Goal: Task Accomplishment & Management: Use online tool/utility

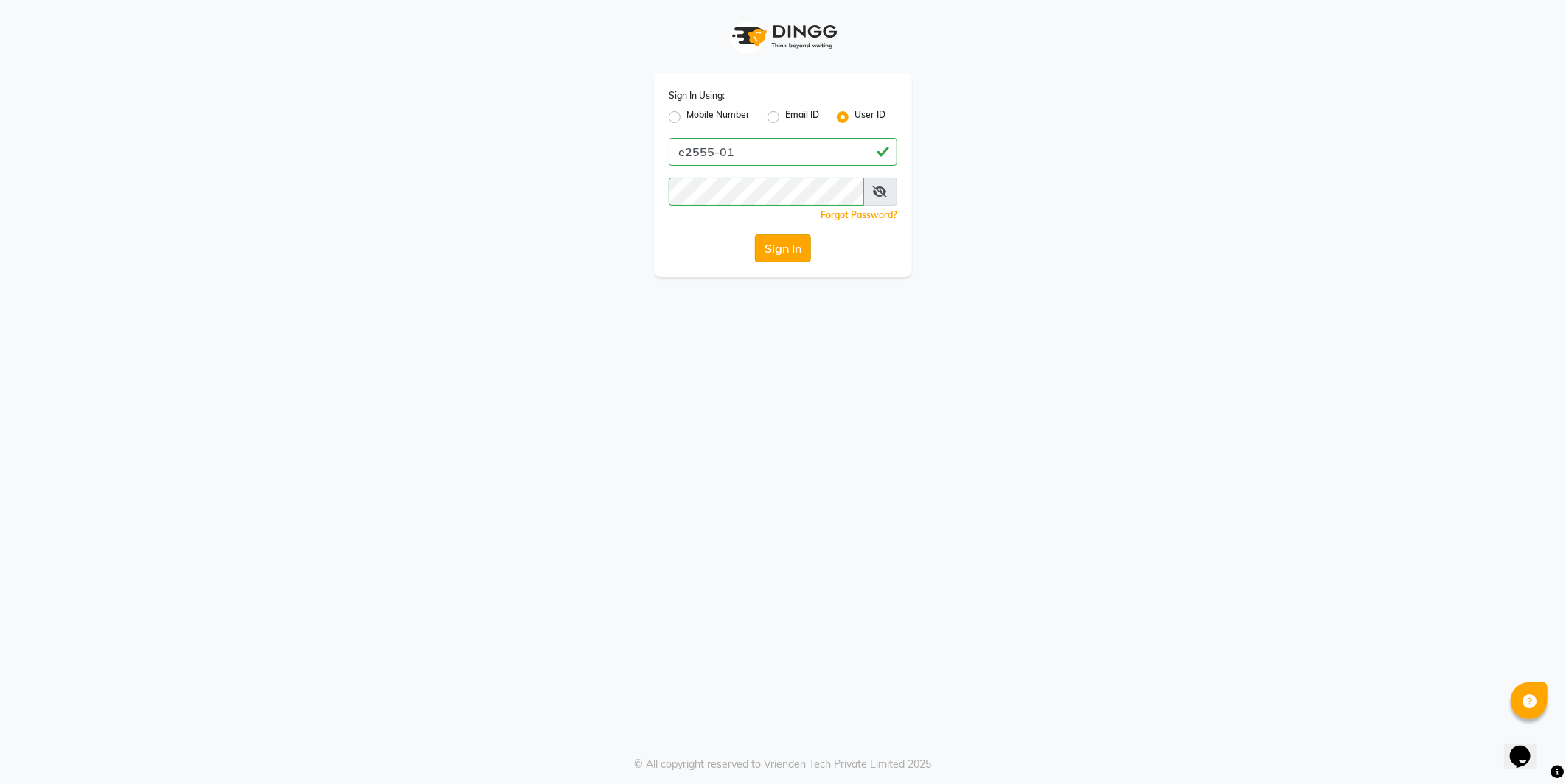
click at [783, 248] on button "Sign In" at bounding box center [783, 248] width 56 height 28
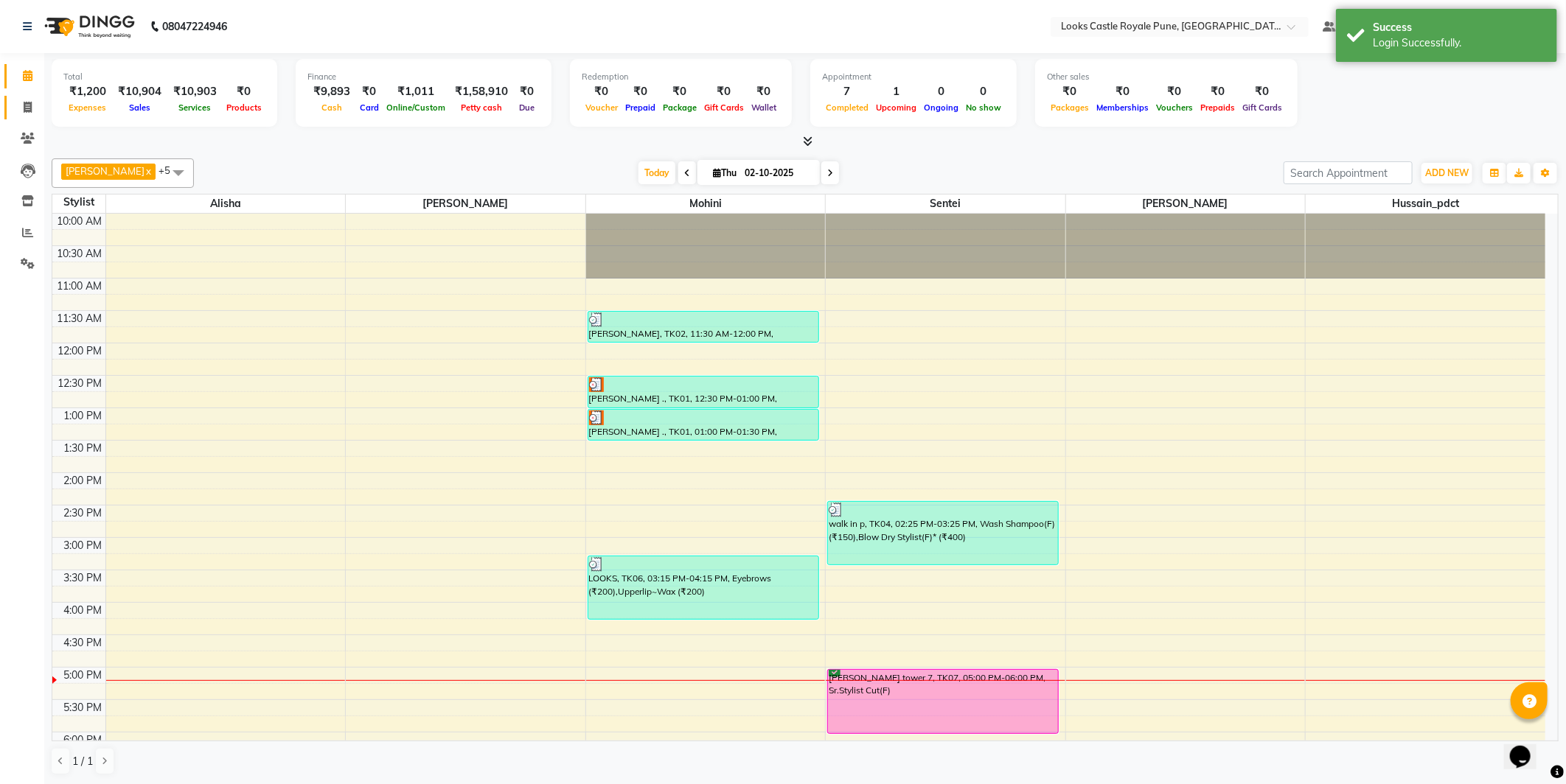
click at [18, 96] on link "Invoice" at bounding box center [22, 108] width 36 height 24
select select "service"
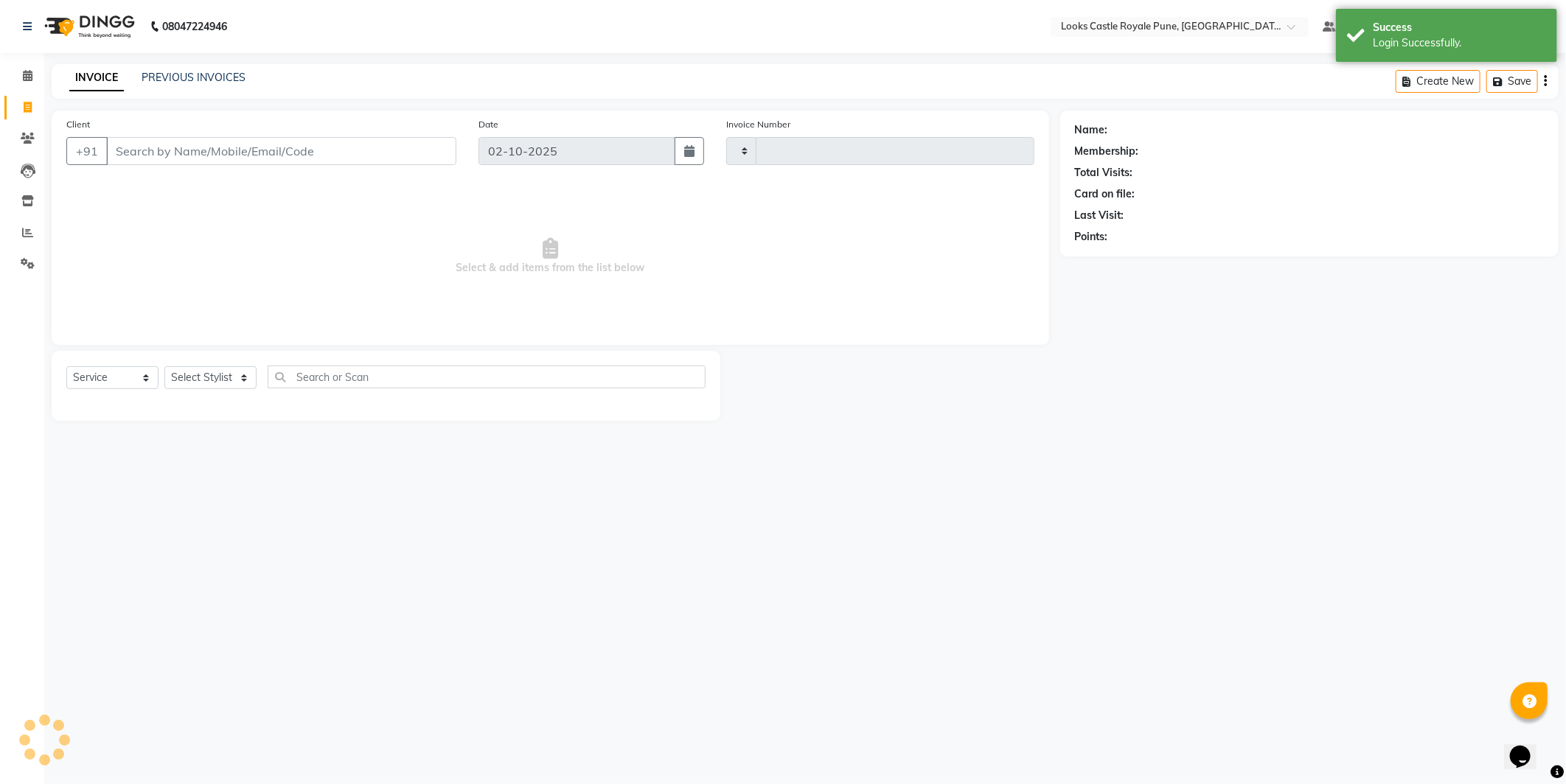
type input "3230"
select select "5915"
drag, startPoint x: 246, startPoint y: 367, endPoint x: 223, endPoint y: 348, distance: 29.8
click at [244, 373] on select "Select Stylist" at bounding box center [211, 377] width 93 height 23
click at [236, 379] on select "Select Stylist Akshay [PERSON_NAME] [PERSON_NAME] [PERSON_NAME] Danish [PERSON_…" at bounding box center [211, 377] width 93 height 23
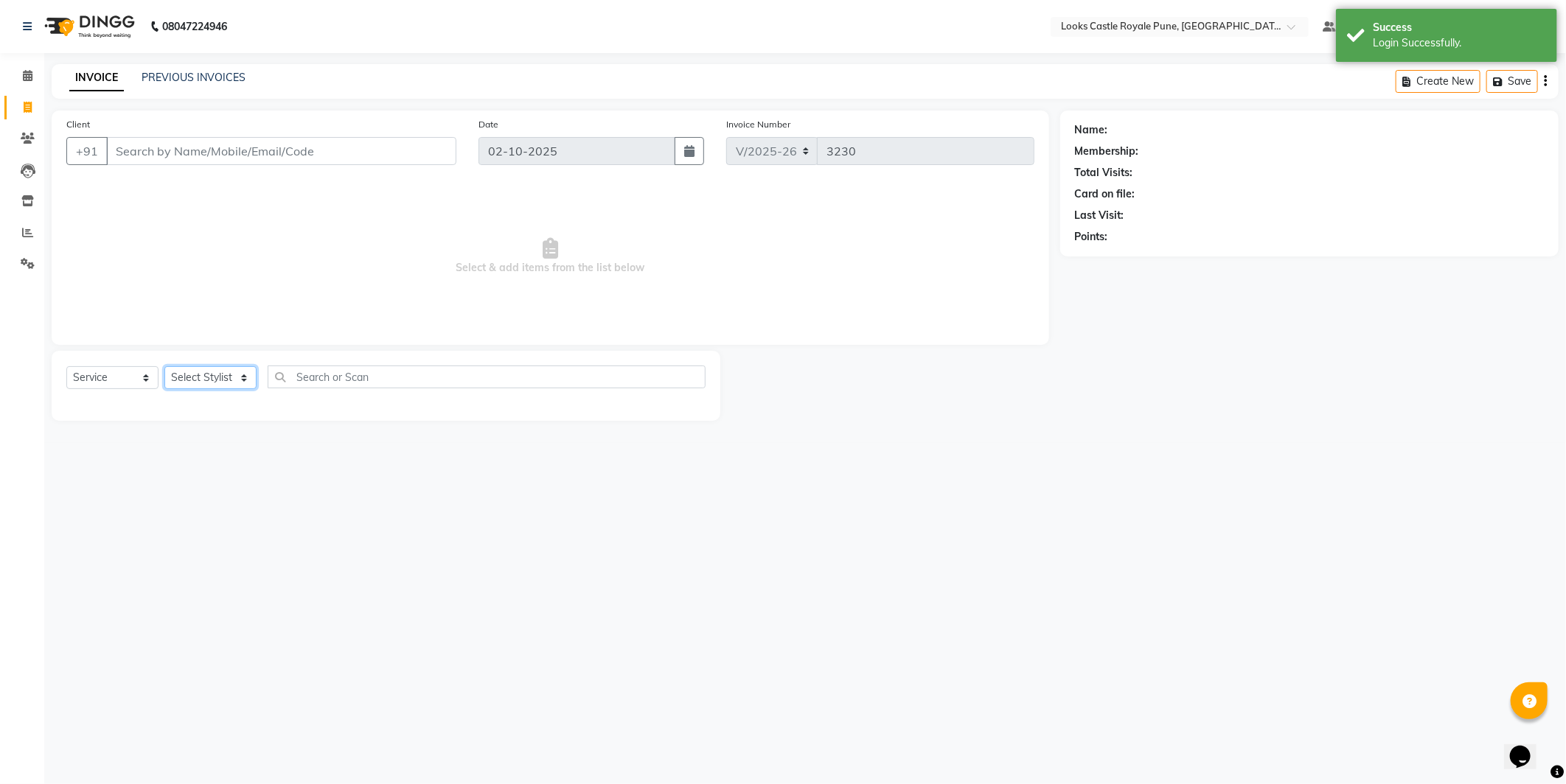
click at [236, 379] on select "Select Stylist Akshay [PERSON_NAME] [PERSON_NAME] [PERSON_NAME] Danish [PERSON_…" at bounding box center [211, 377] width 93 height 23
select select "43049"
click at [165, 367] on select "Select Stylist Akshay [PERSON_NAME] [PERSON_NAME] [PERSON_NAME] Danish [PERSON_…" at bounding box center [211, 377] width 93 height 23
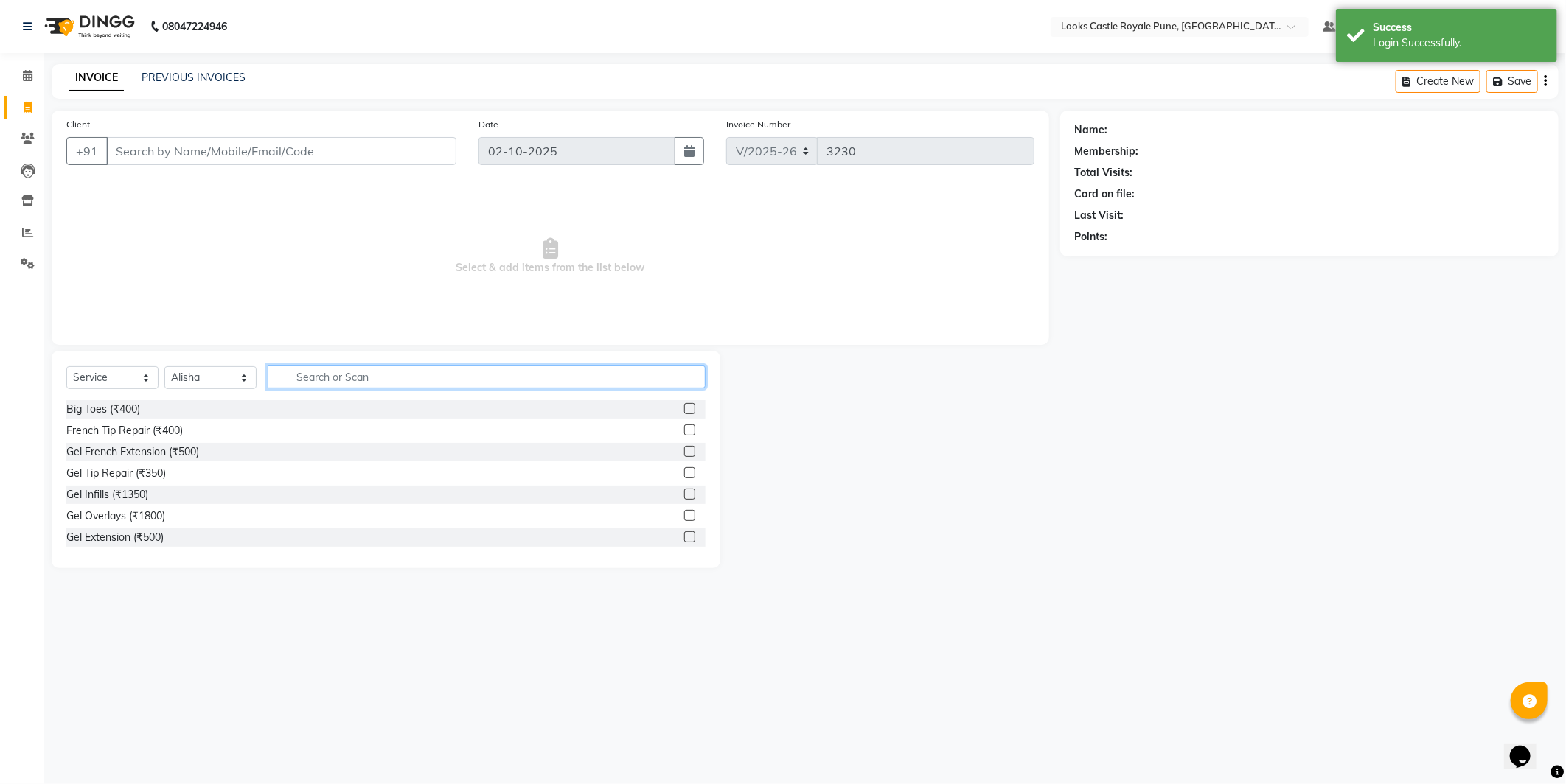
click at [366, 379] on input "text" at bounding box center [486, 377] width 438 height 23
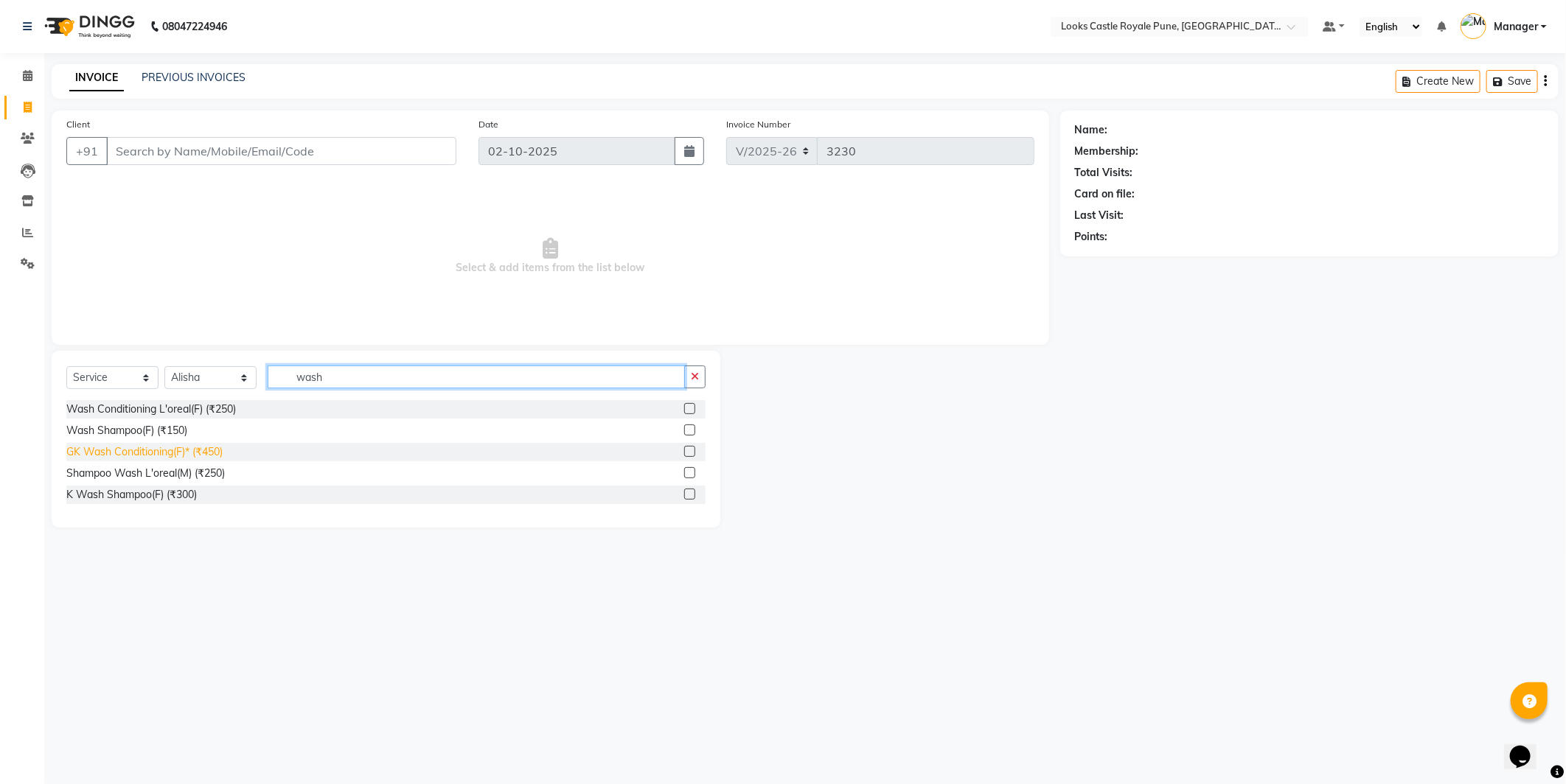
type input "wash"
click at [205, 453] on div "GK Wash Conditioning(F)* (₹450)" at bounding box center [145, 452] width 157 height 15
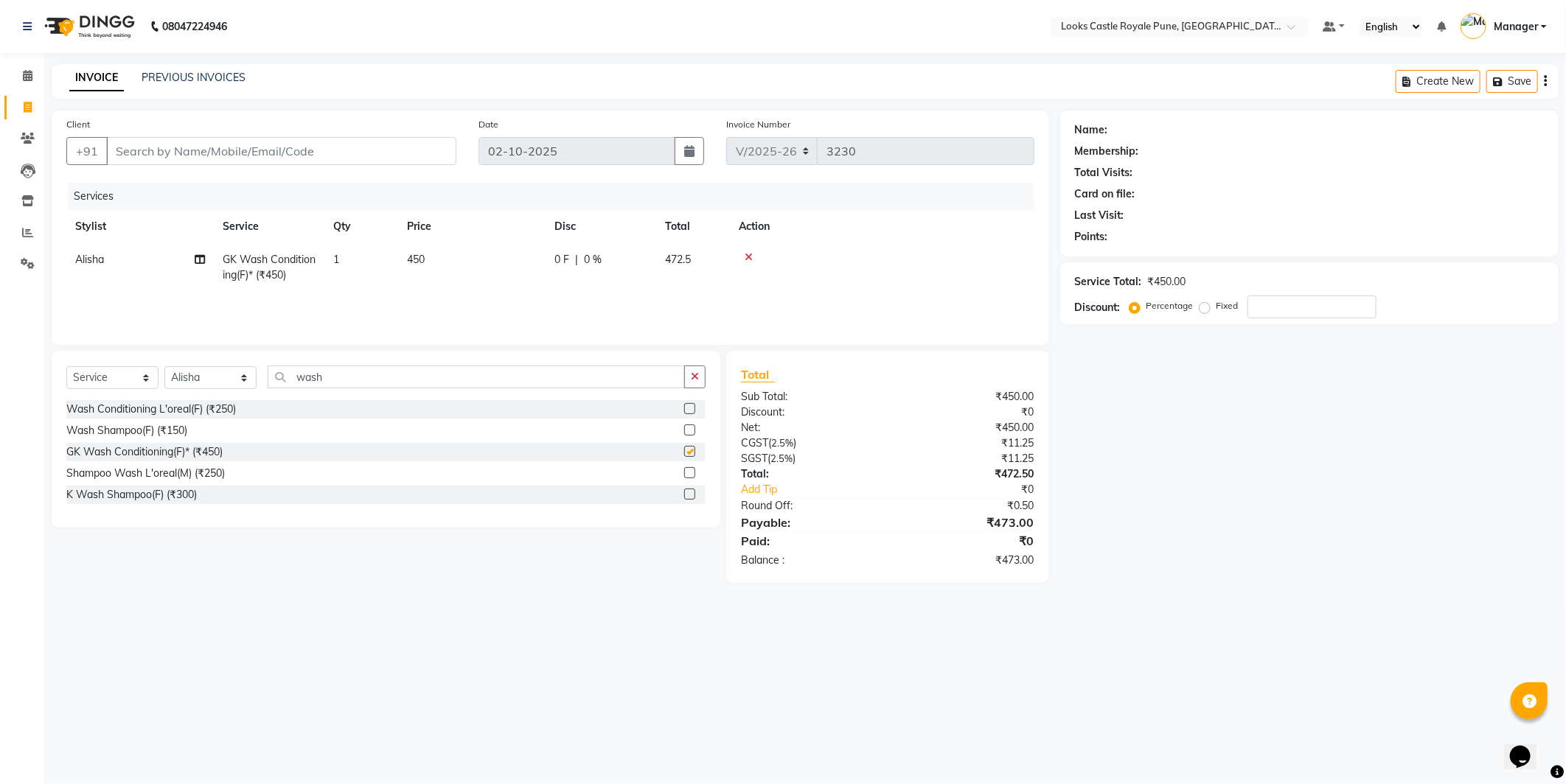
checkbox input "false"
click at [443, 253] on td "450" at bounding box center [472, 268] width 148 height 49
select select "43049"
click at [533, 263] on input "450" at bounding box center [541, 264] width 130 height 23
type input "4"
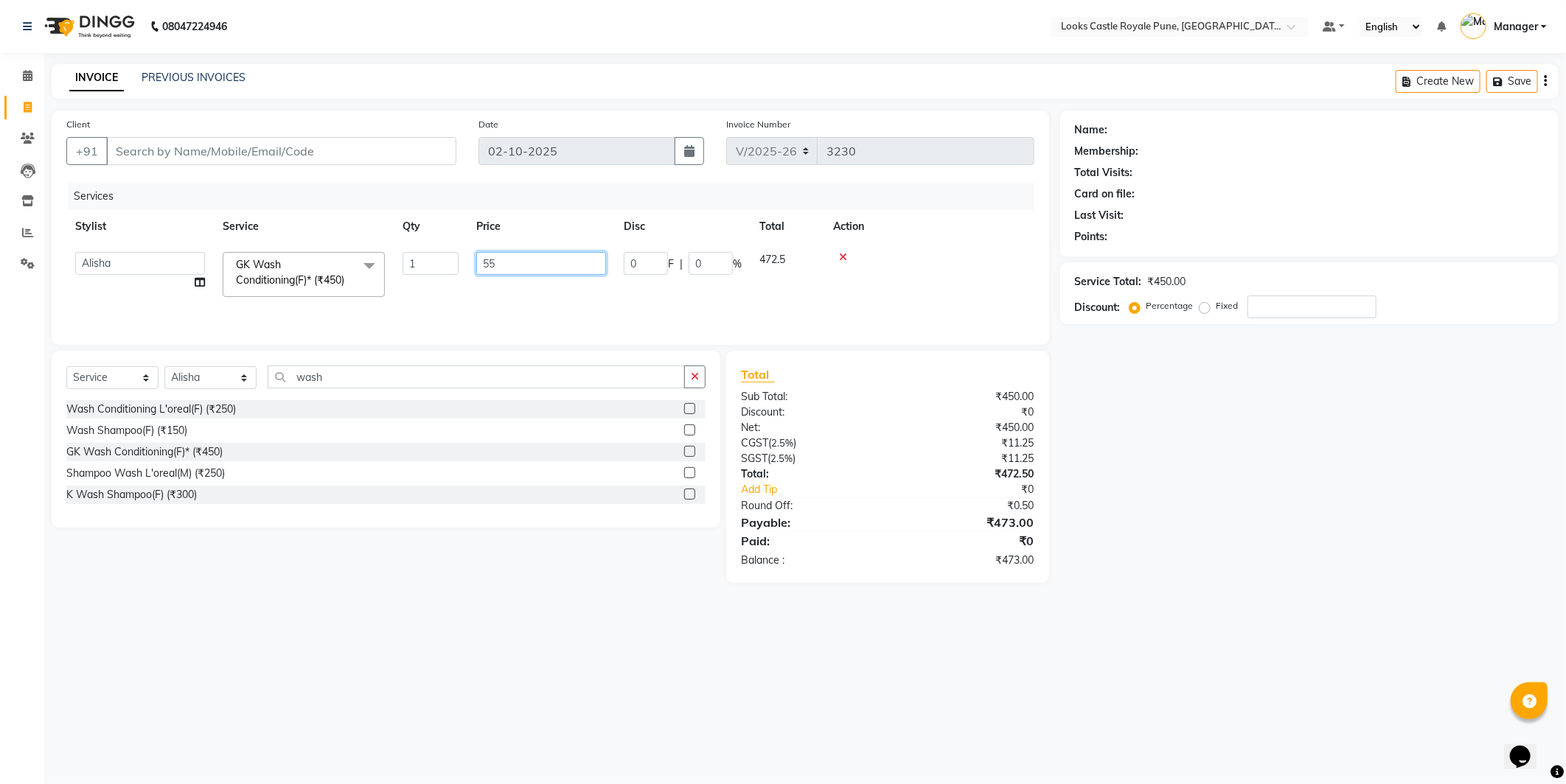
type input "550"
click at [214, 455] on div "GK Wash Conditioning(F)* (₹450)" at bounding box center [145, 452] width 157 height 15
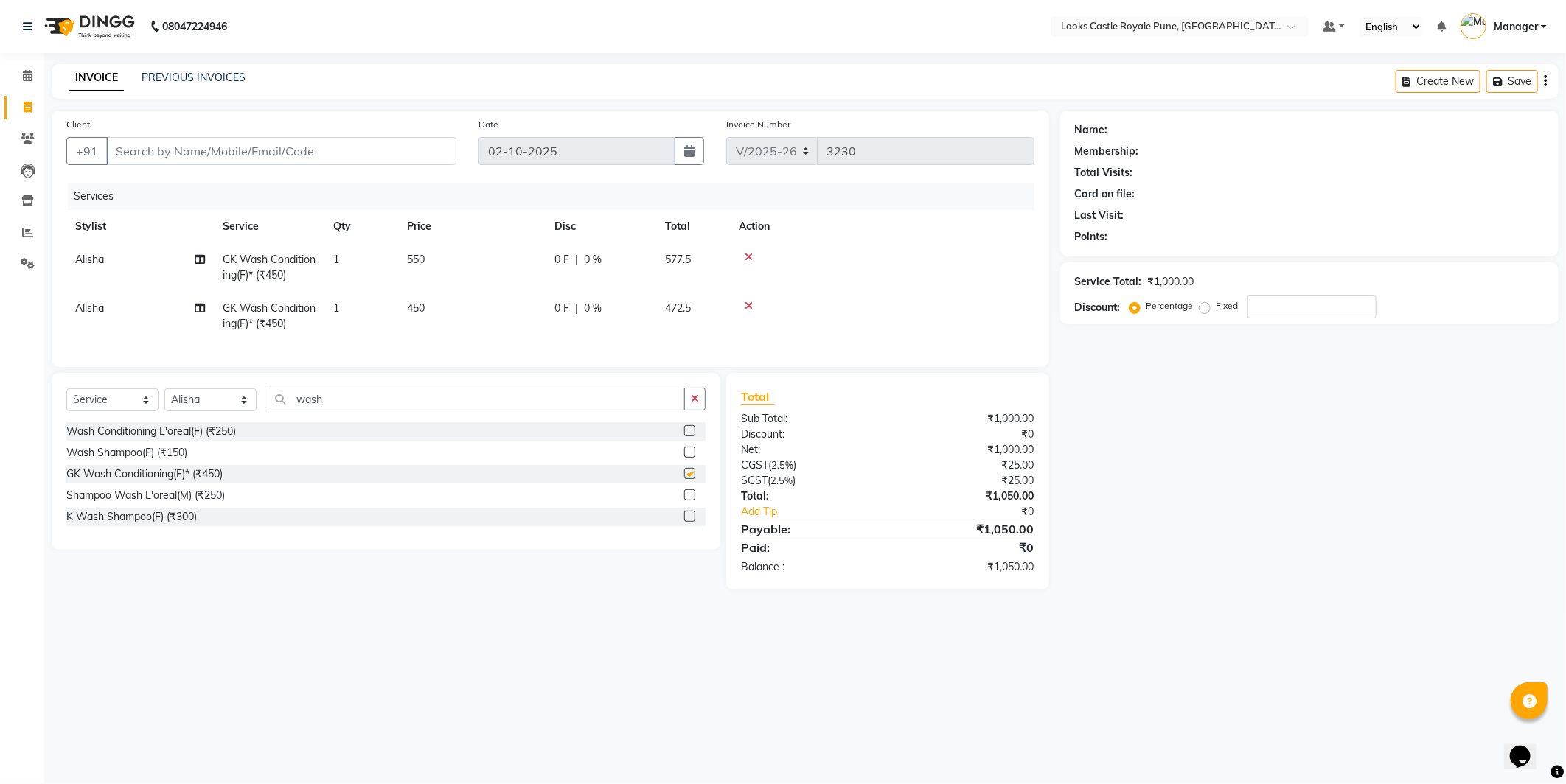
checkbox input "false"
click at [448, 303] on td "450" at bounding box center [472, 317] width 148 height 49
select select "43049"
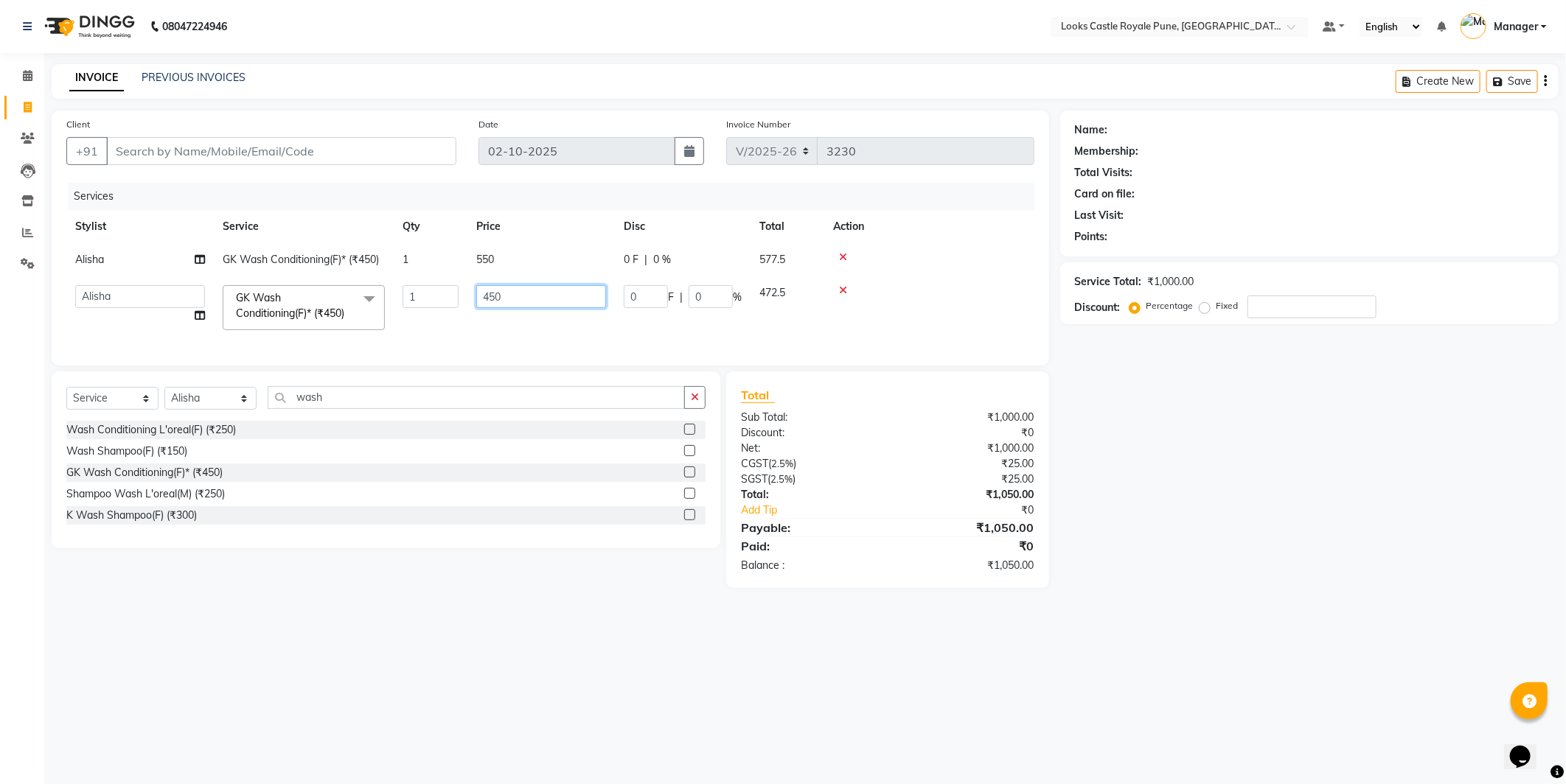
click at [534, 301] on input "450" at bounding box center [541, 296] width 130 height 23
type input "4"
type input "550"
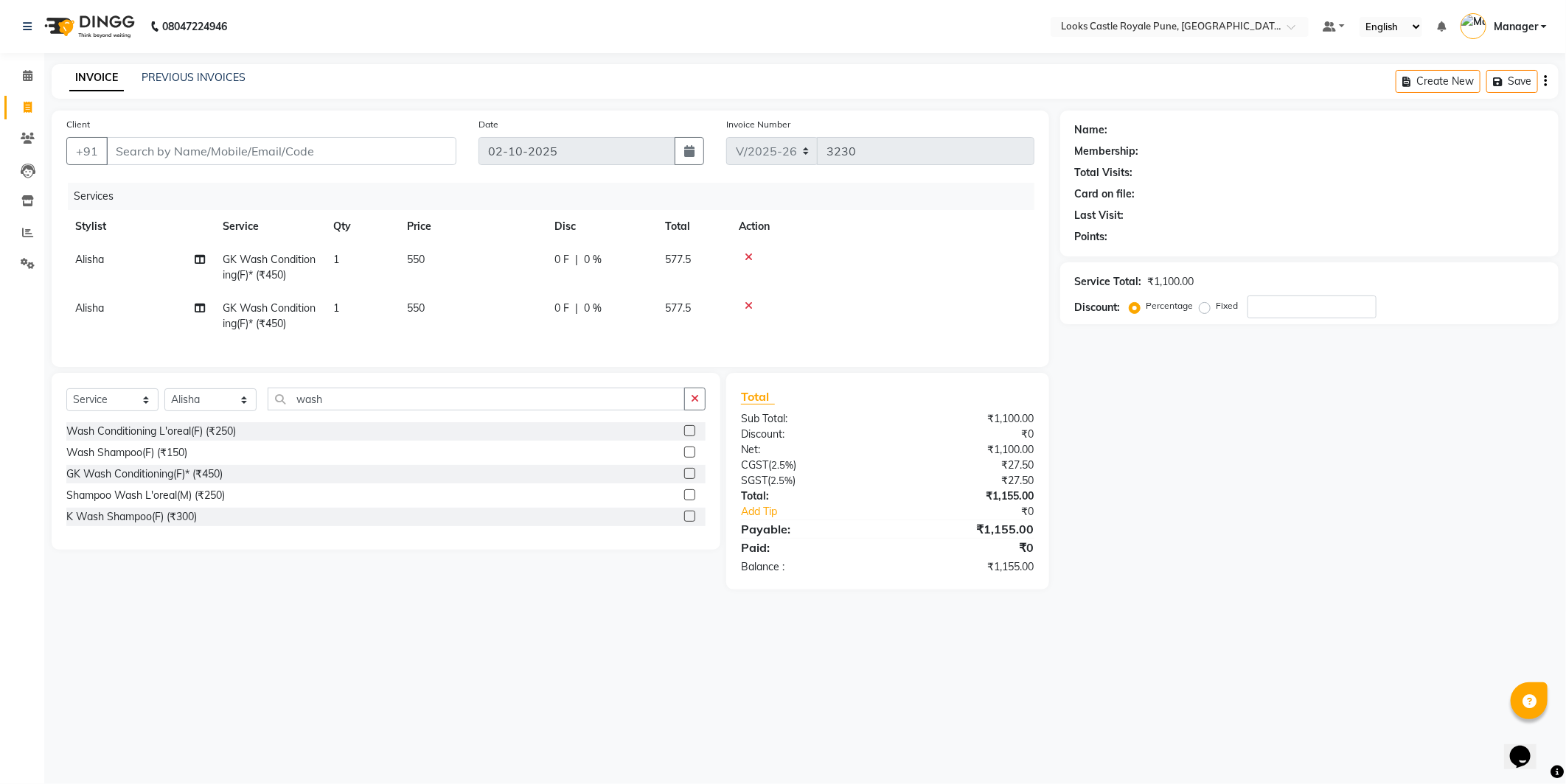
click at [1458, 609] on main "INVOICE PREVIOUS INVOICES Create New Save Client +91 Date [DATE] Invoice Number…" at bounding box center [805, 338] width 1522 height 548
click at [226, 138] on input "Client" at bounding box center [281, 151] width 350 height 28
click at [232, 269] on span "GK Wash Conditioning(F)* (₹450)" at bounding box center [269, 267] width 93 height 28
select select "43049"
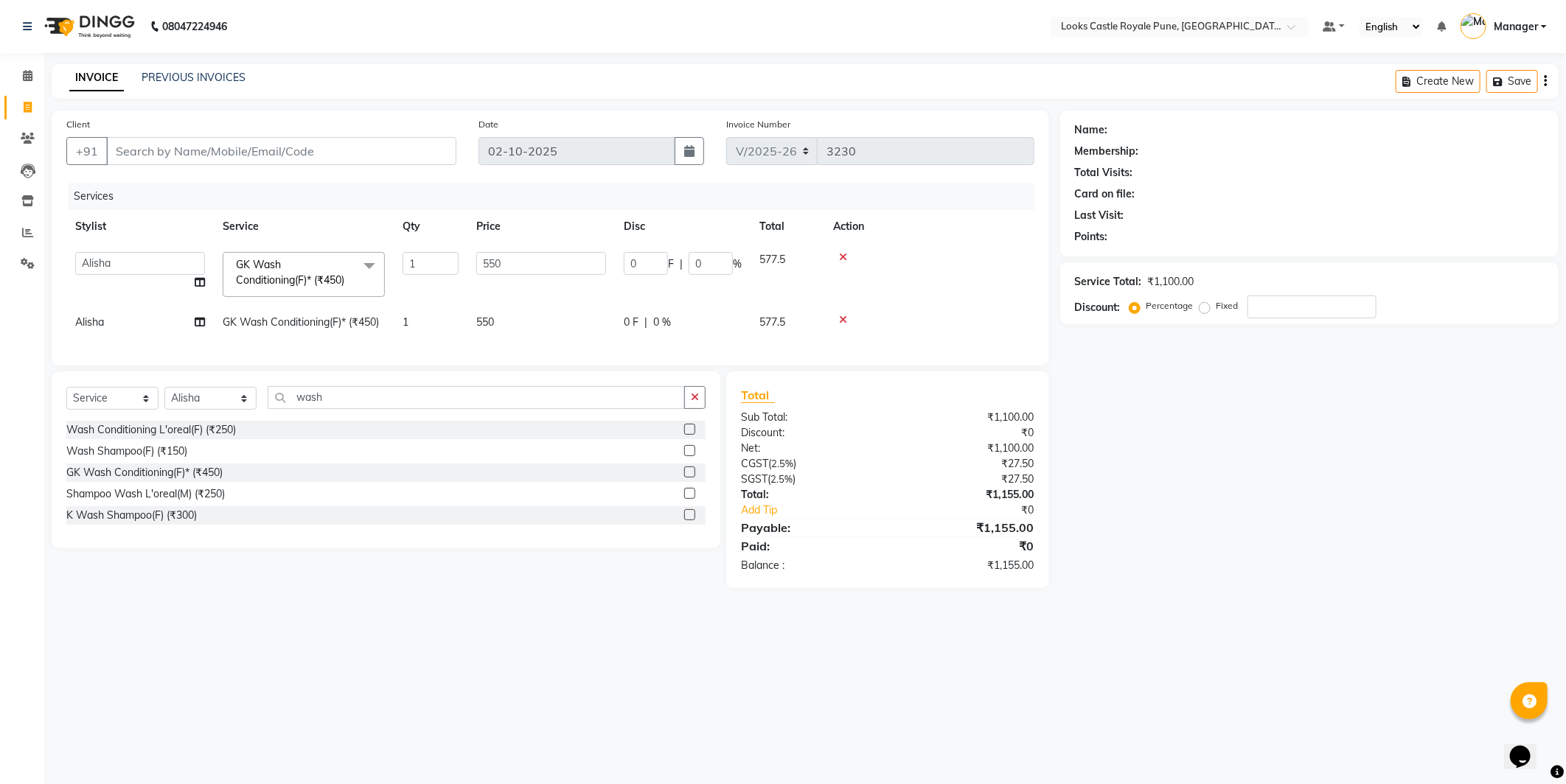
click at [365, 268] on span at bounding box center [369, 266] width 29 height 28
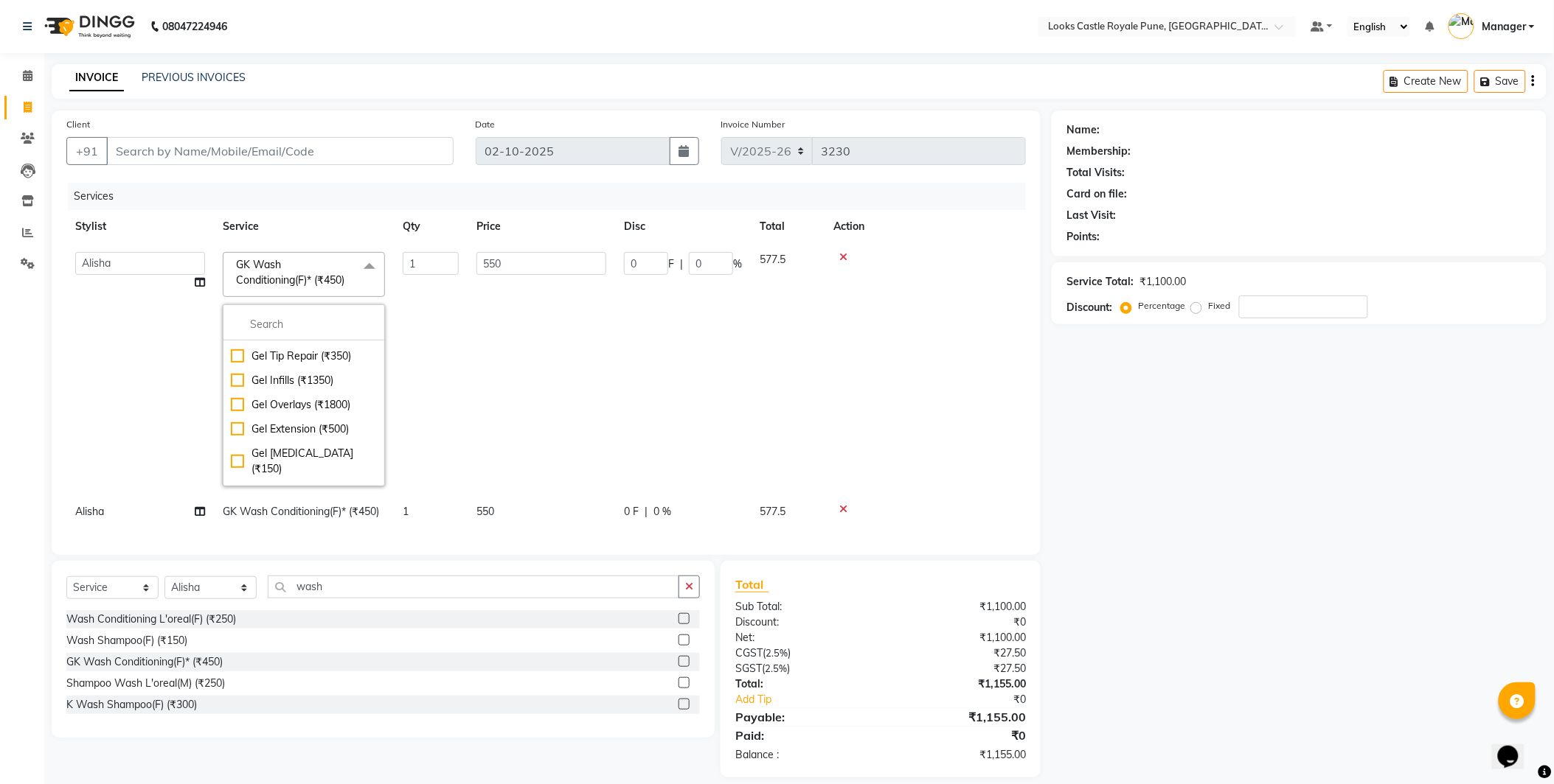
scroll to position [86, 0]
click at [317, 308] on div "Big Toes (₹400) French Tip Repair (₹400) Gel French Extension (₹500) Gel Tip Re…" at bounding box center [304, 395] width 162 height 182
click at [302, 329] on input "multiselect-search" at bounding box center [304, 325] width 146 height 15
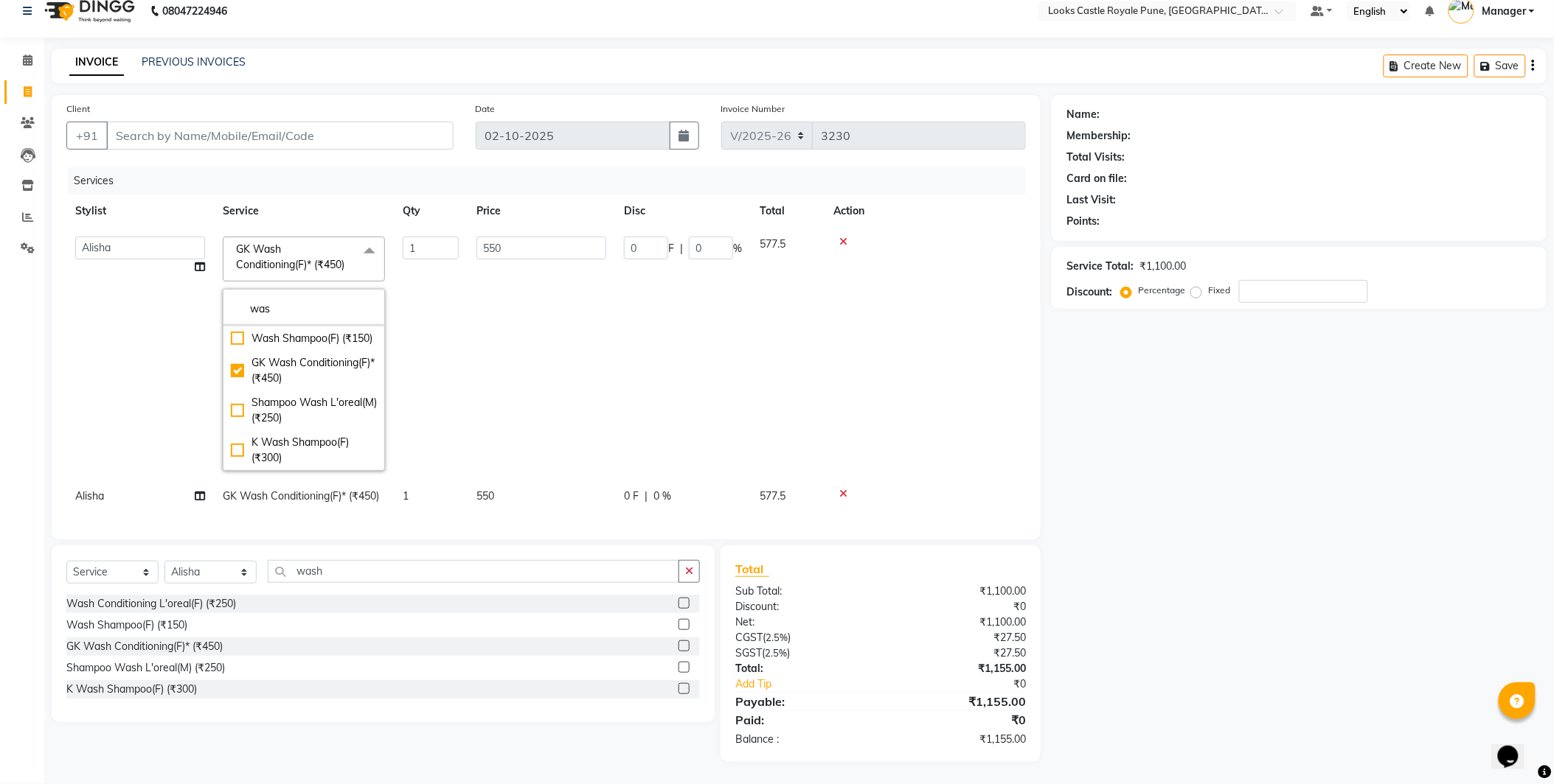
scroll to position [54, 0]
type input "was"
